Goal: Task Accomplishment & Management: Manage account settings

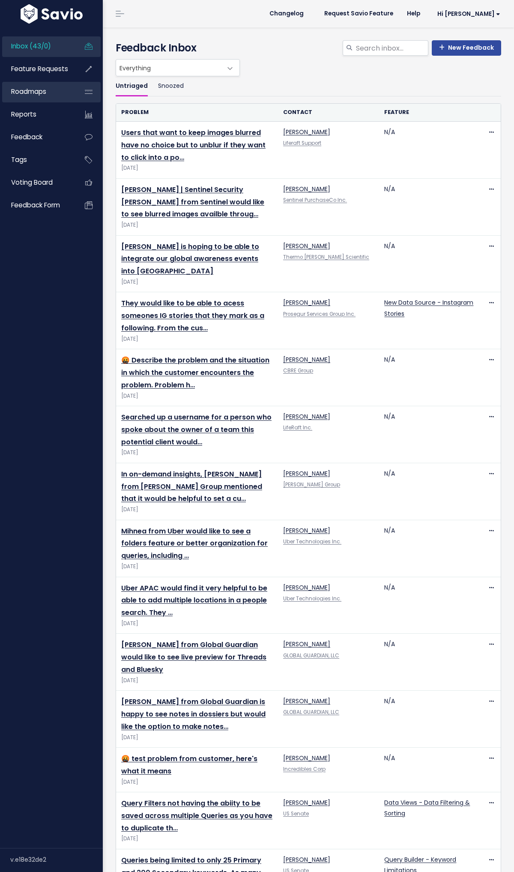
click at [60, 91] on link "Roadmaps" at bounding box center [36, 92] width 69 height 20
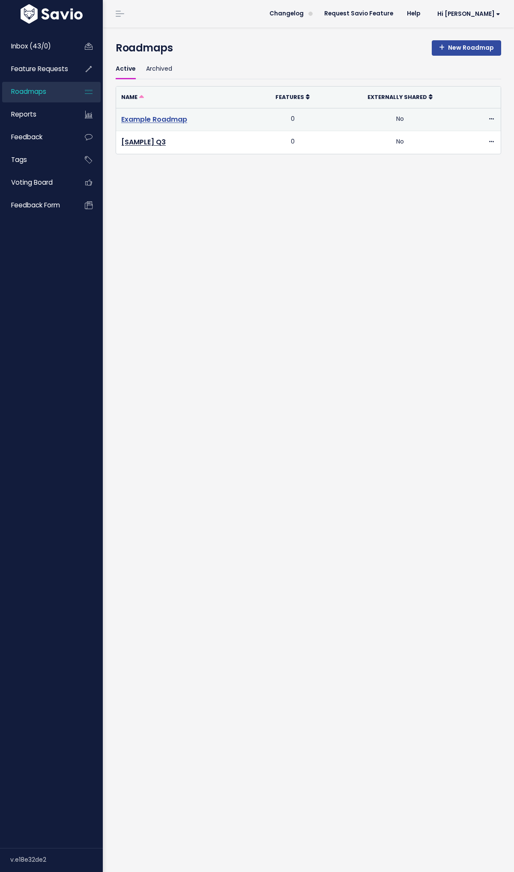
click at [158, 123] on link "Example Roadmap" at bounding box center [154, 119] width 66 height 10
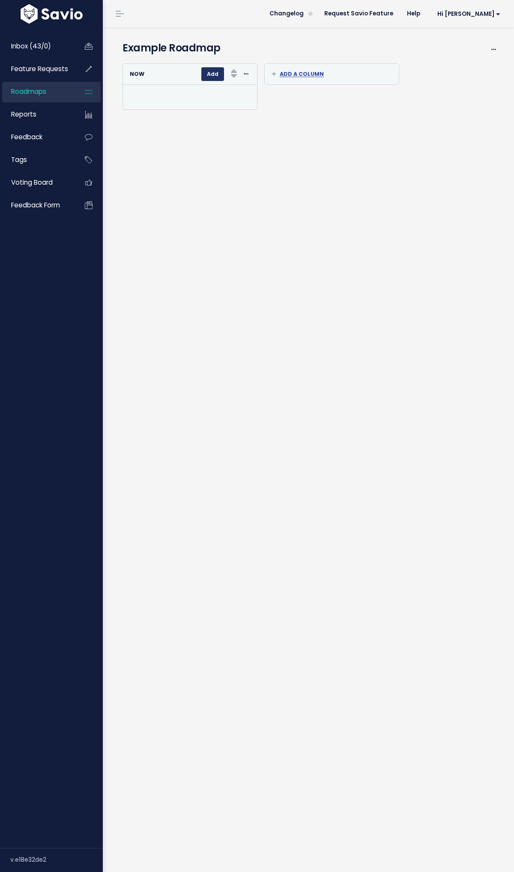
click at [211, 76] on button "Add" at bounding box center [212, 74] width 23 height 14
type input "Example"
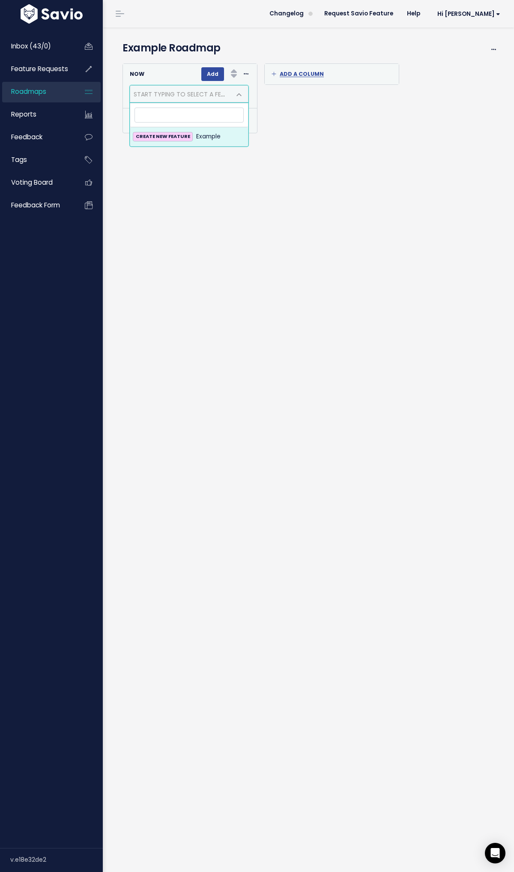
select select
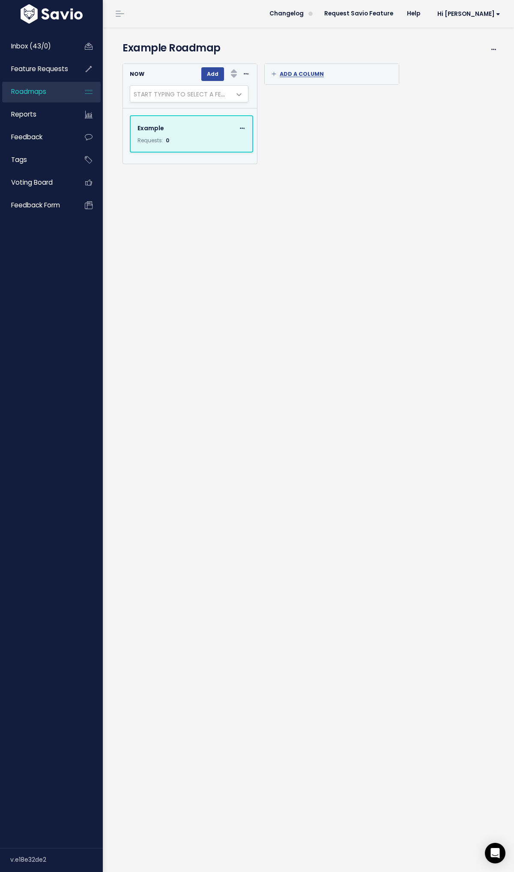
click at [195, 135] on div "Example Edit Remove Requests: 0" at bounding box center [192, 134] width 122 height 36
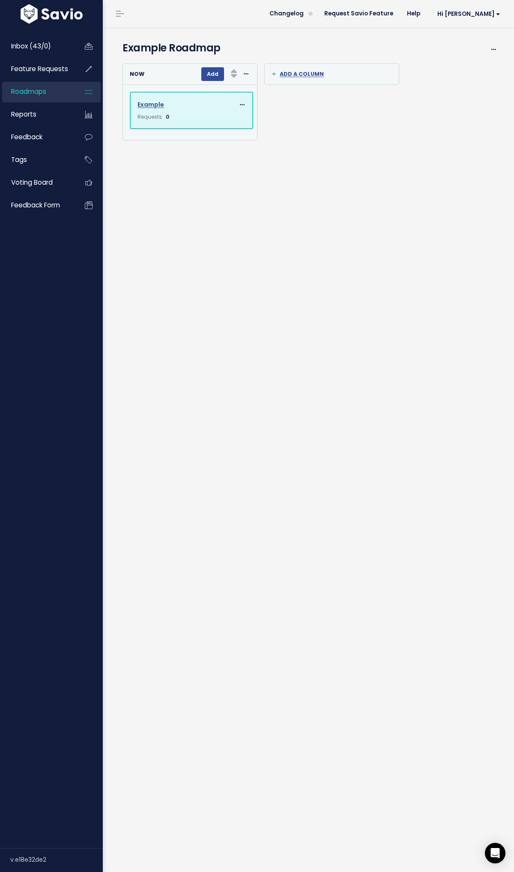
click at [152, 100] on body "Inbox (43/0) Feature Requests Roadmaps ×" at bounding box center [257, 436] width 514 height 872
click at [153, 102] on span "Example" at bounding box center [151, 104] width 27 height 9
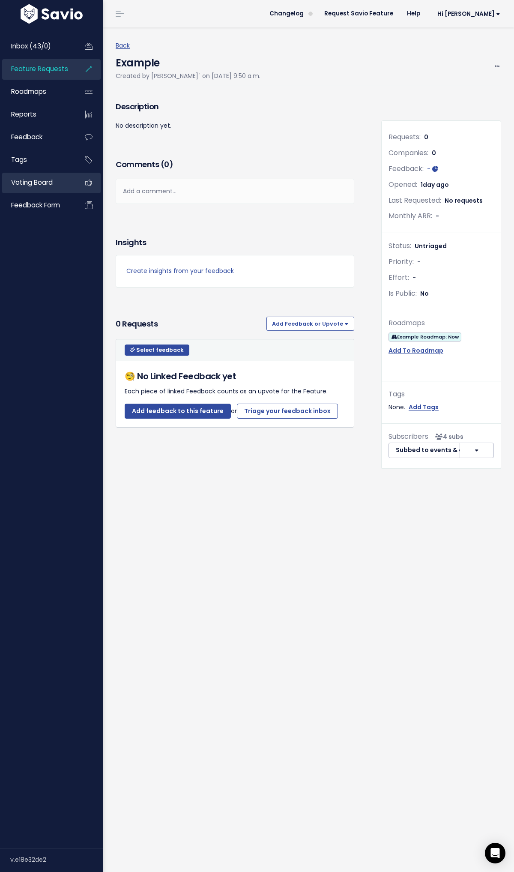
click at [56, 188] on link "Voting Board" at bounding box center [36, 183] width 69 height 20
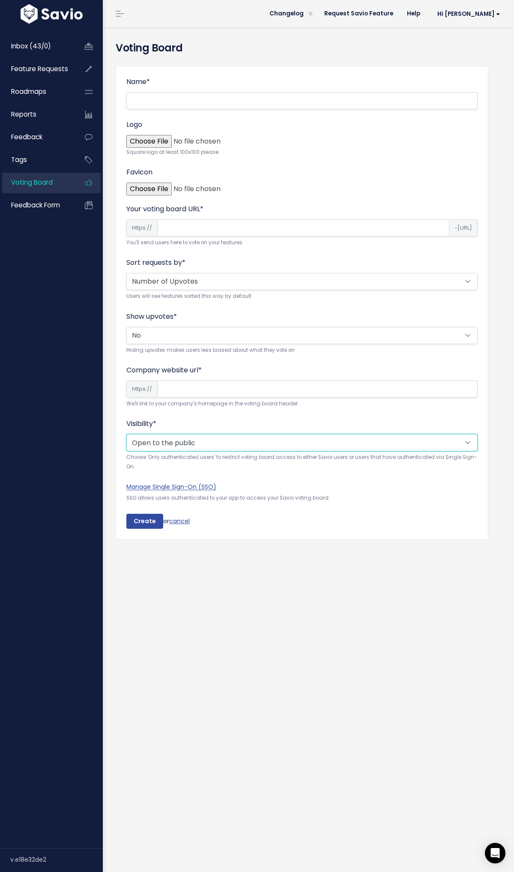
click at [229, 445] on select "Open to the public Only authenticated users" at bounding box center [301, 442] width 351 height 17
select select "private"
click at [45, 72] on span "Feature Requests" at bounding box center [39, 68] width 57 height 9
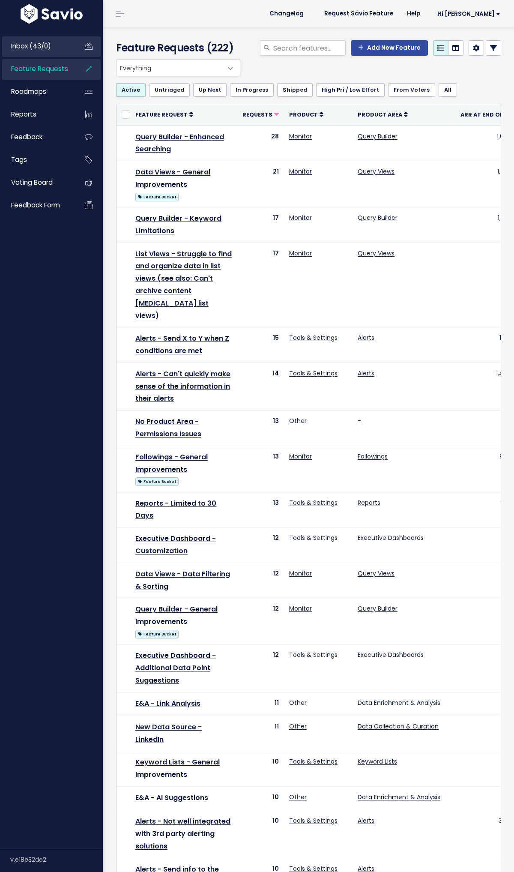
click at [47, 48] on span "Inbox (43/0)" at bounding box center [31, 46] width 40 height 9
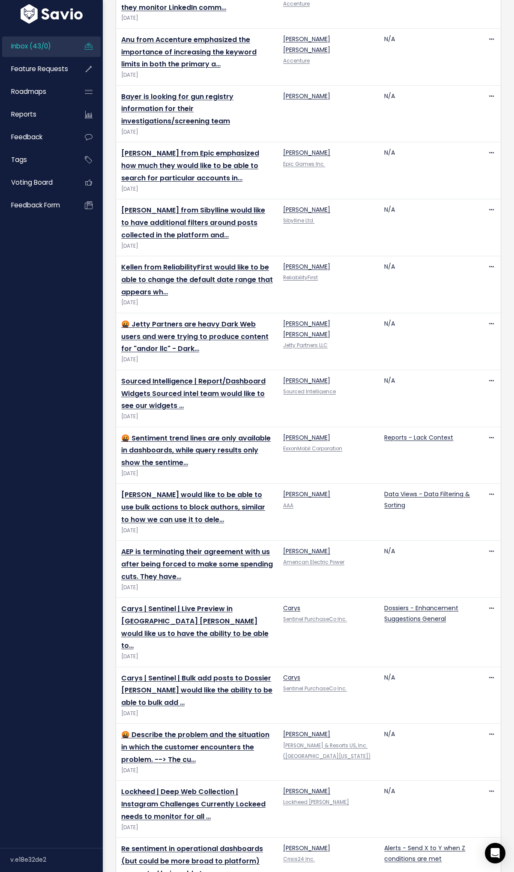
scroll to position [1638, 0]
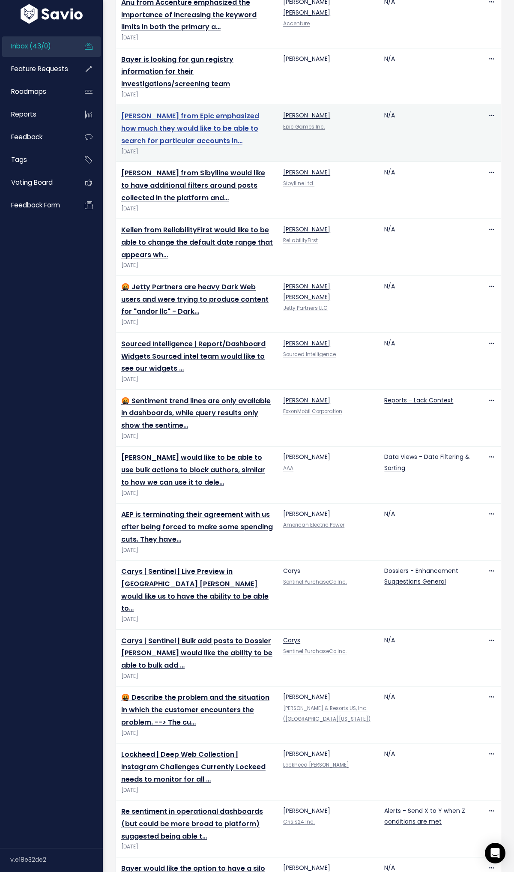
click at [155, 111] on link "[PERSON_NAME] from Epic emphasized how much they would like to be able to searc…" at bounding box center [190, 128] width 138 height 35
